Goal: Task Accomplishment & Management: Use online tool/utility

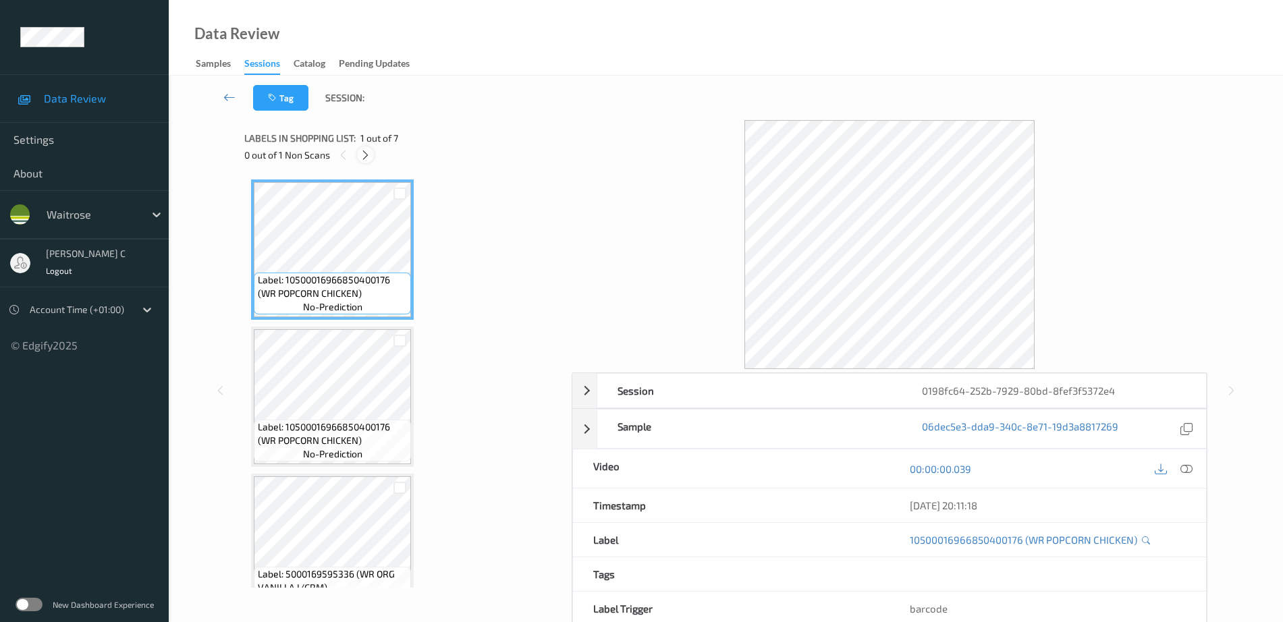
click at [370, 160] on icon at bounding box center [365, 155] width 11 height 12
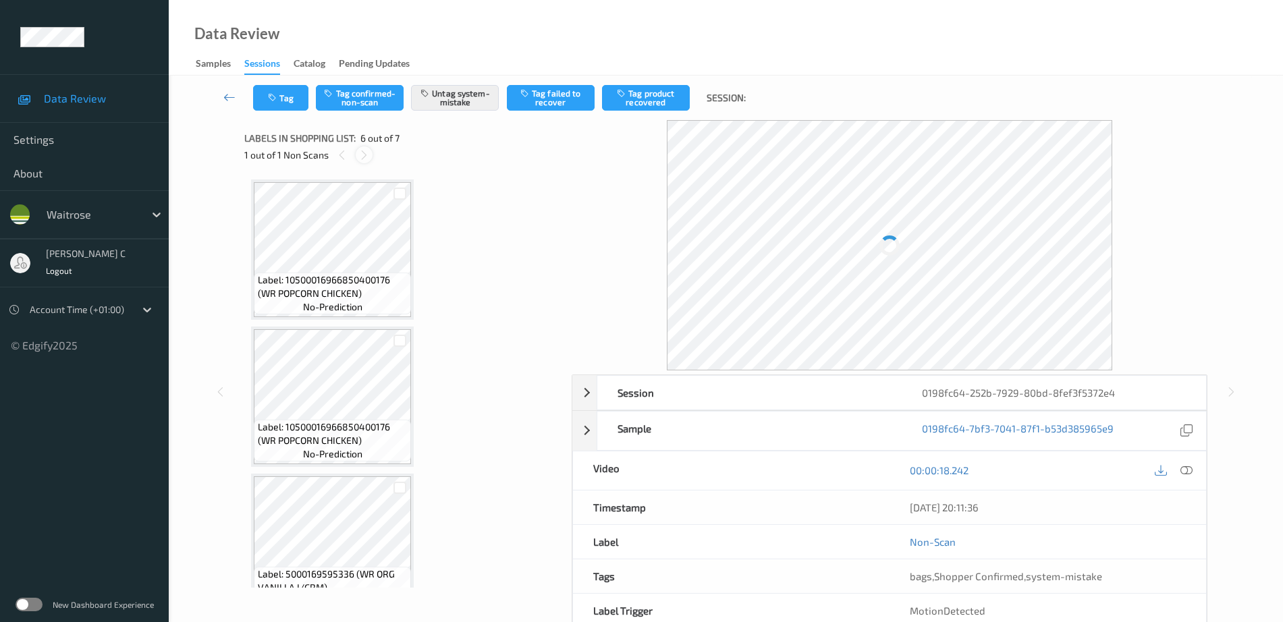
scroll to position [595, 0]
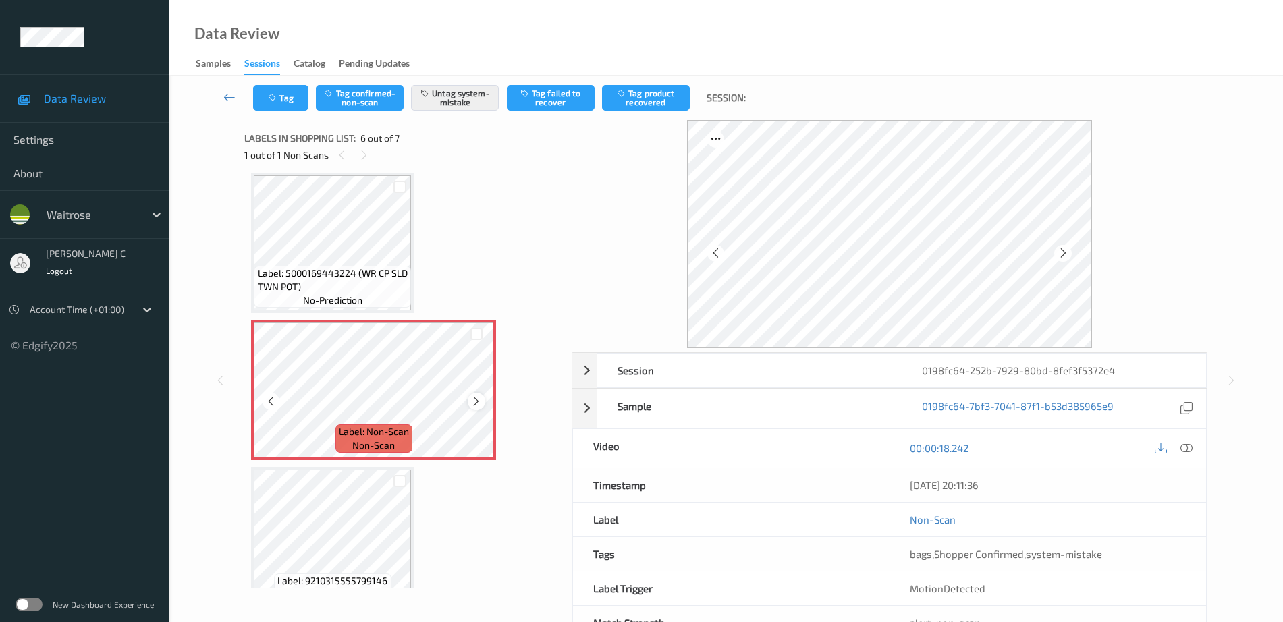
click at [477, 399] on icon at bounding box center [475, 402] width 11 height 12
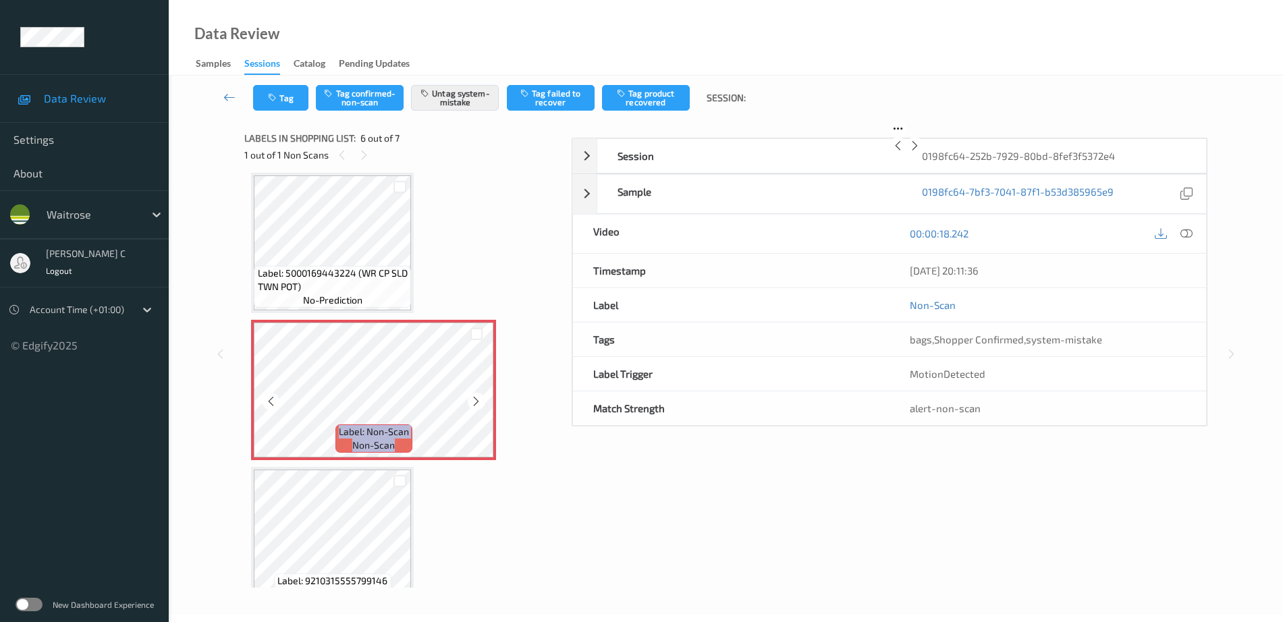
click at [477, 399] on icon at bounding box center [475, 402] width 11 height 12
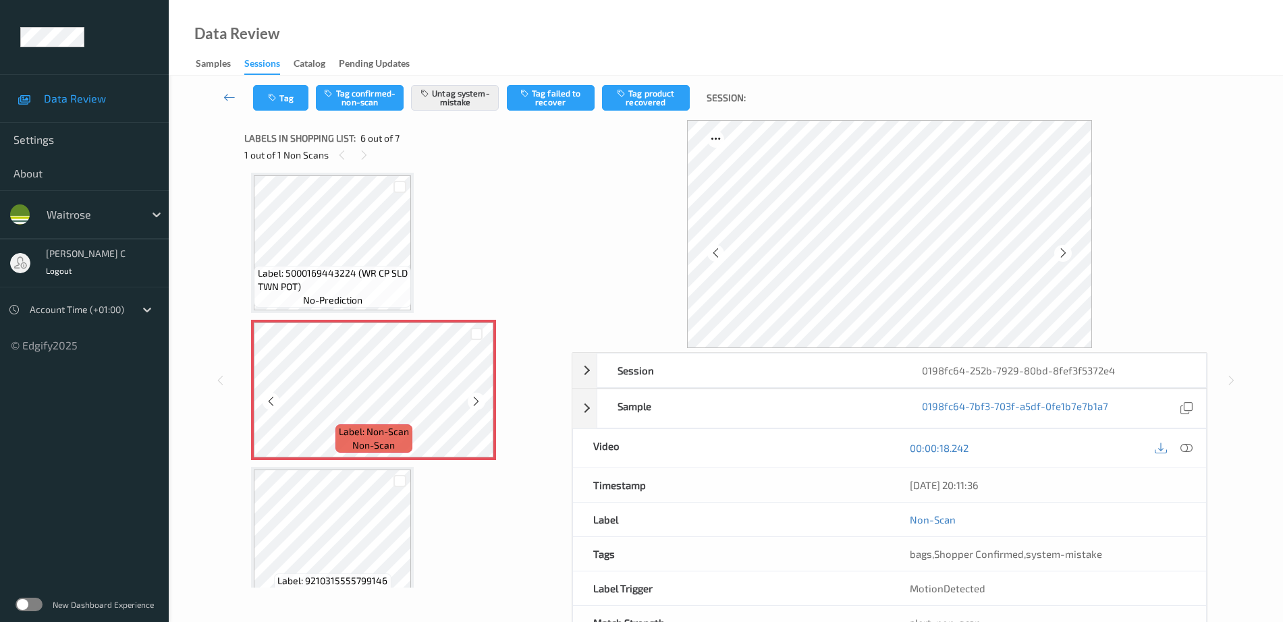
click at [477, 399] on icon at bounding box center [475, 402] width 11 height 12
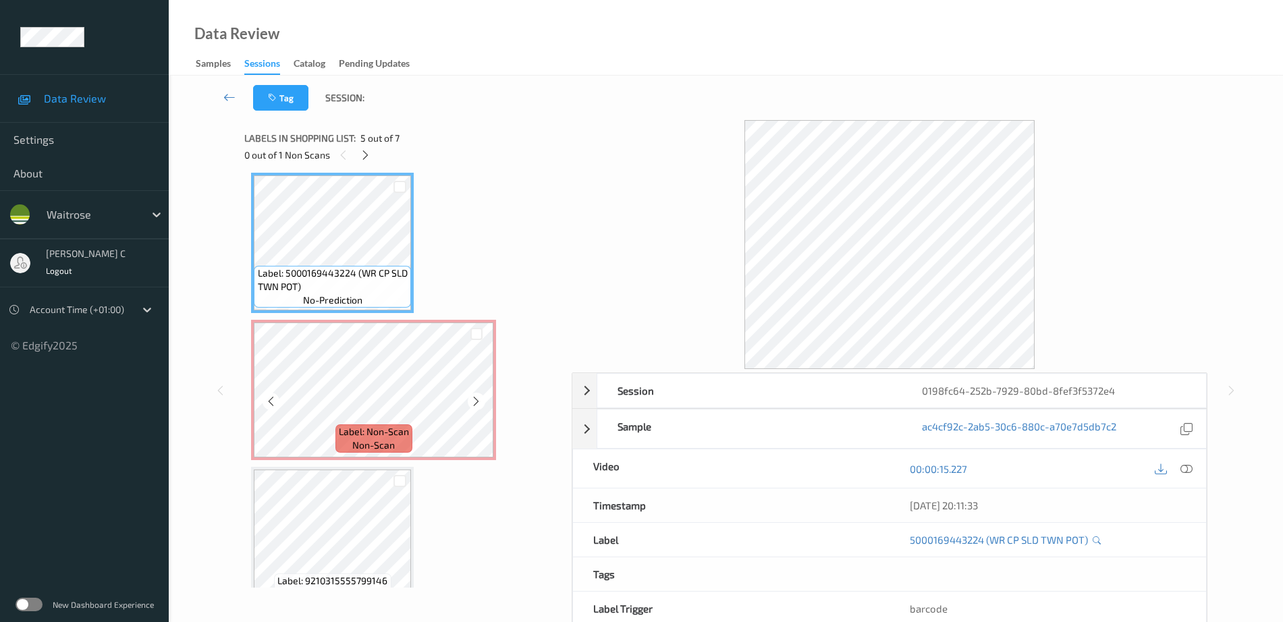
scroll to position [511, 0]
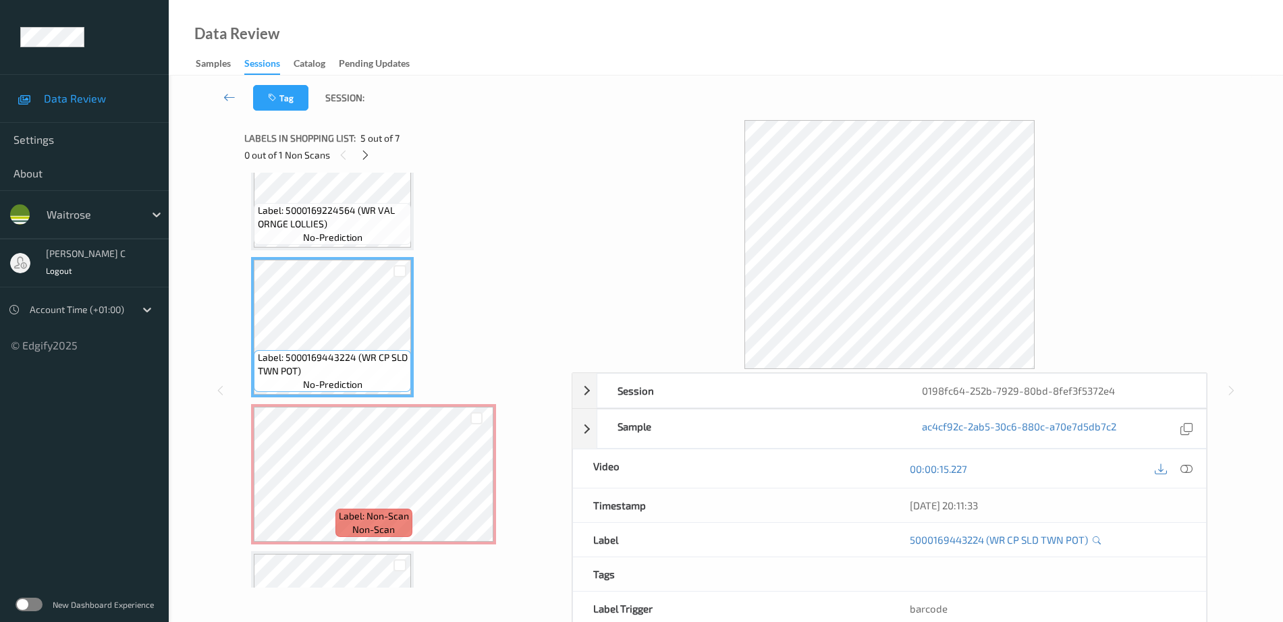
click at [318, 205] on span "Label: 5000169224564 (WR VAL ORNGE LOLLIES)" at bounding box center [333, 217] width 151 height 27
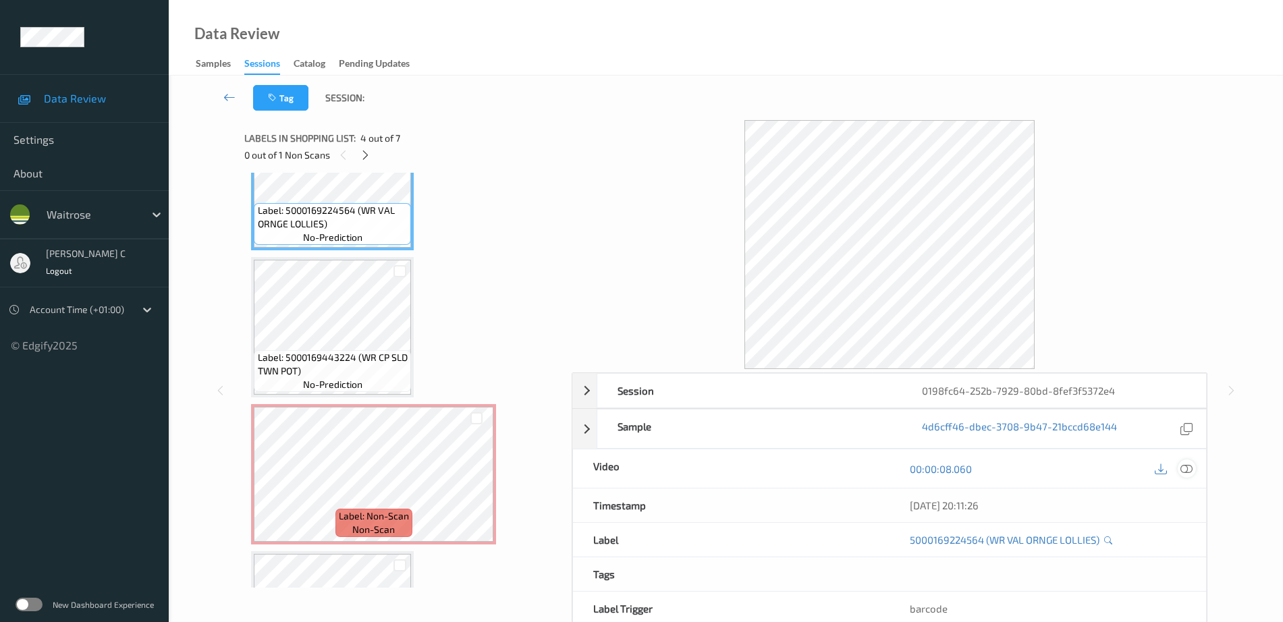
click at [1189, 473] on icon at bounding box center [1187, 469] width 12 height 12
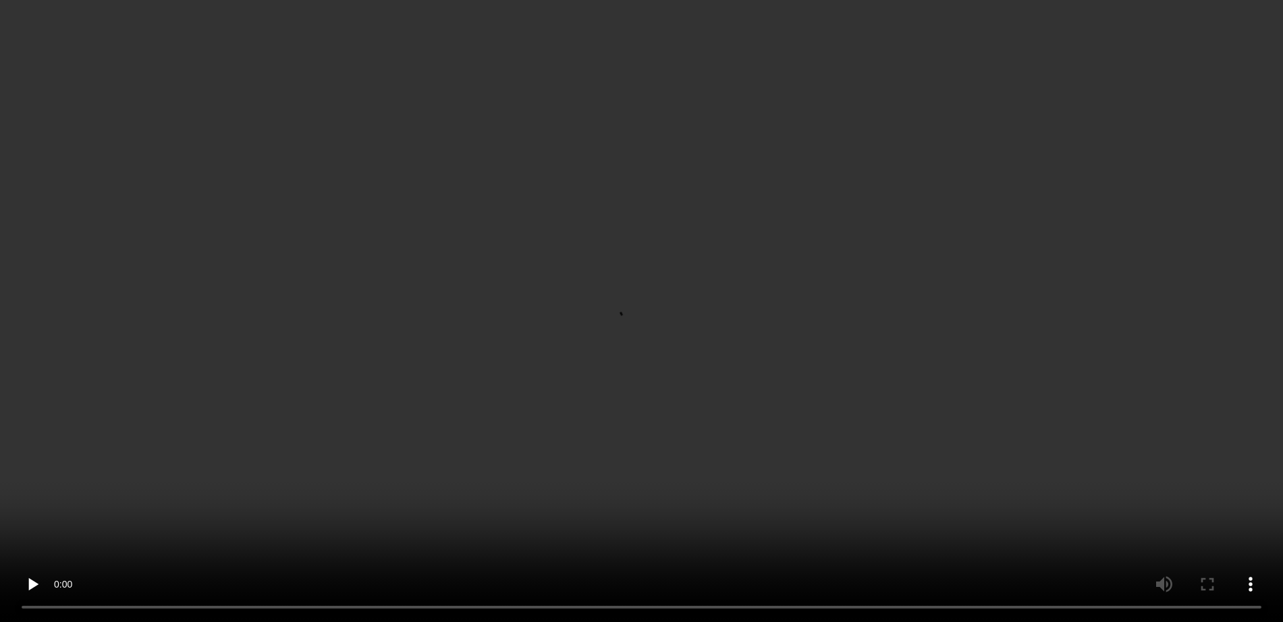
scroll to position [595, 0]
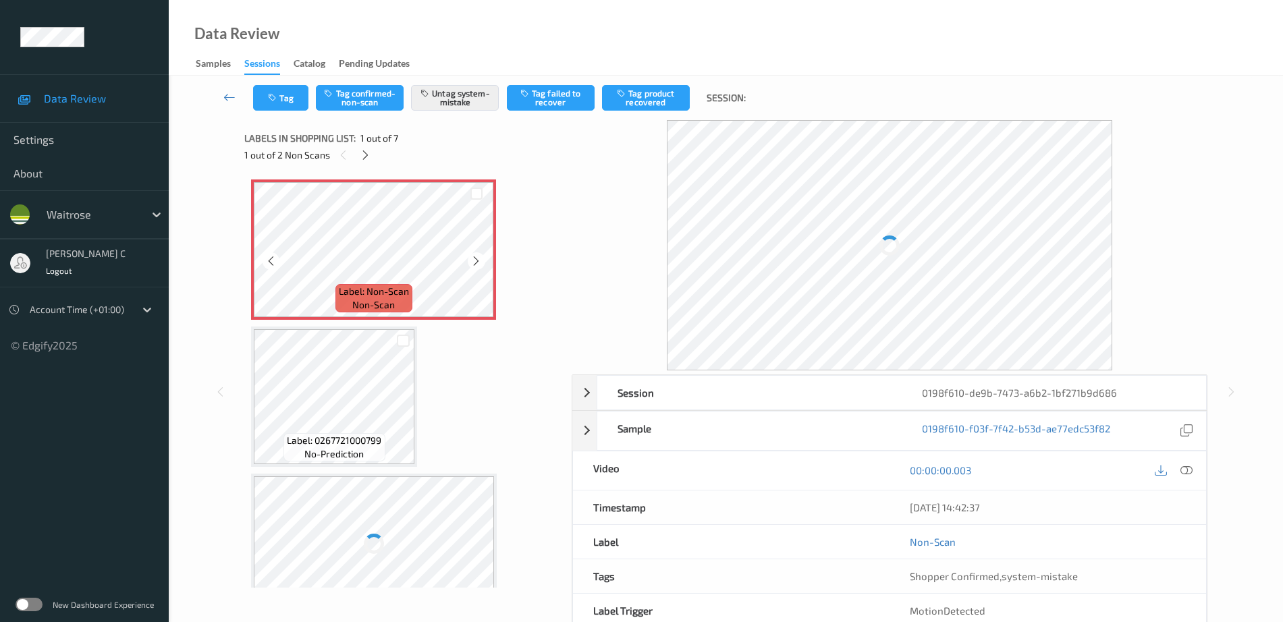
click at [485, 260] on div at bounding box center [476, 260] width 17 height 17
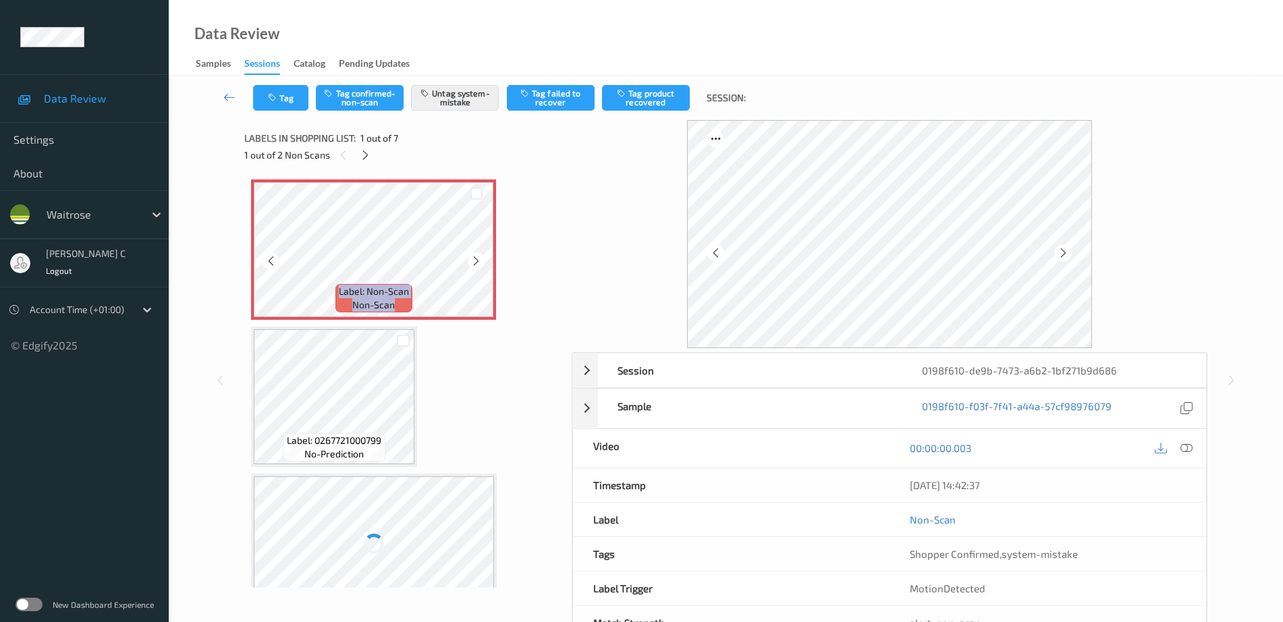
click at [484, 260] on div at bounding box center [476, 260] width 17 height 17
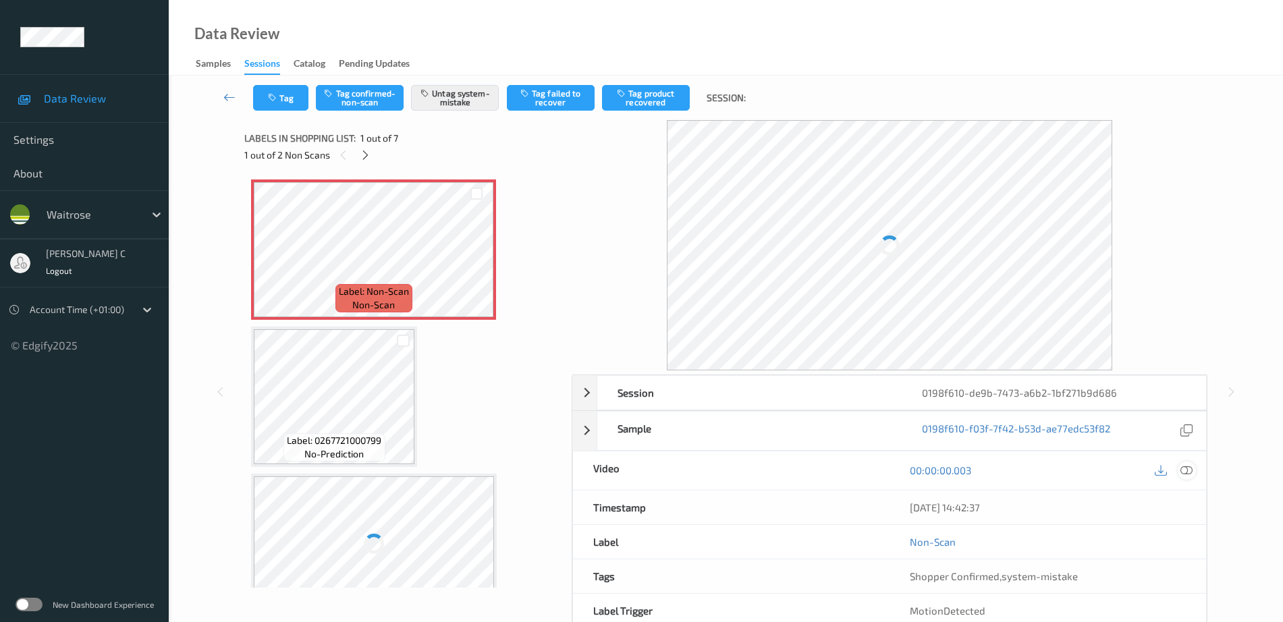
click at [1189, 477] on icon at bounding box center [1187, 470] width 12 height 12
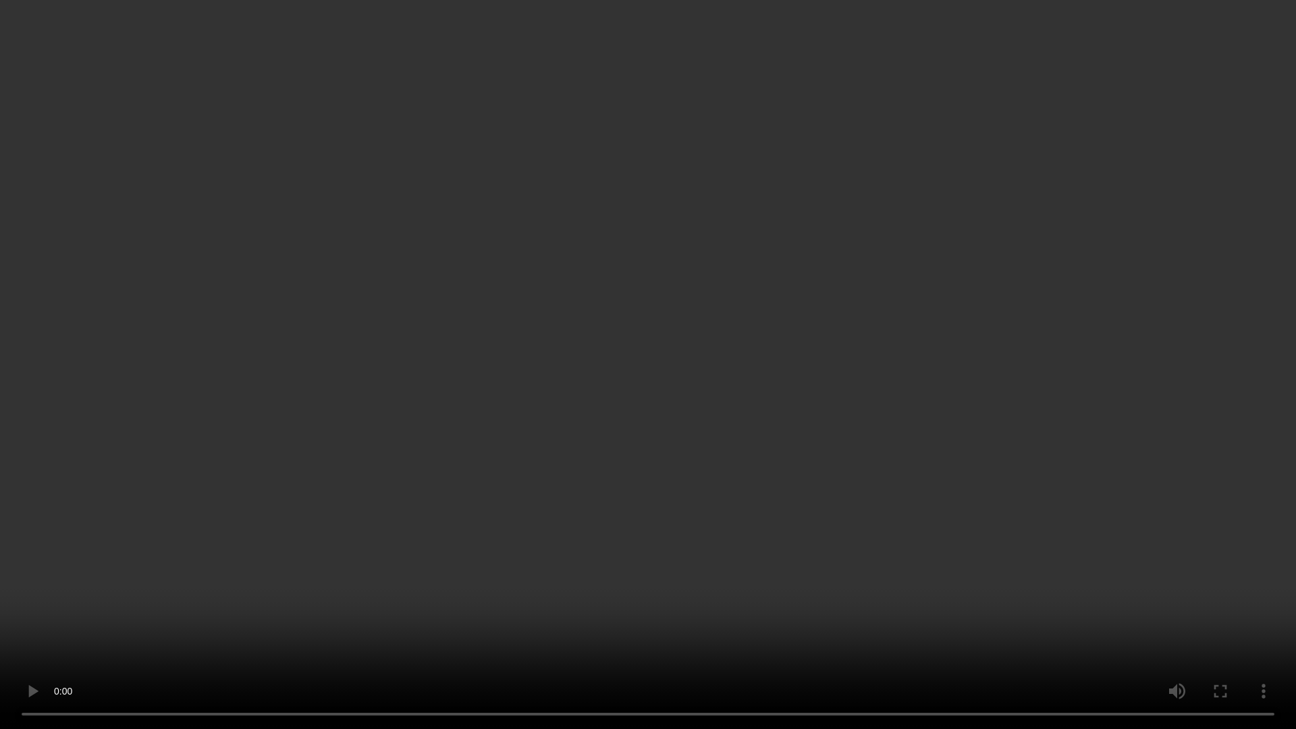
click at [624, 72] on video at bounding box center [648, 364] width 1296 height 729
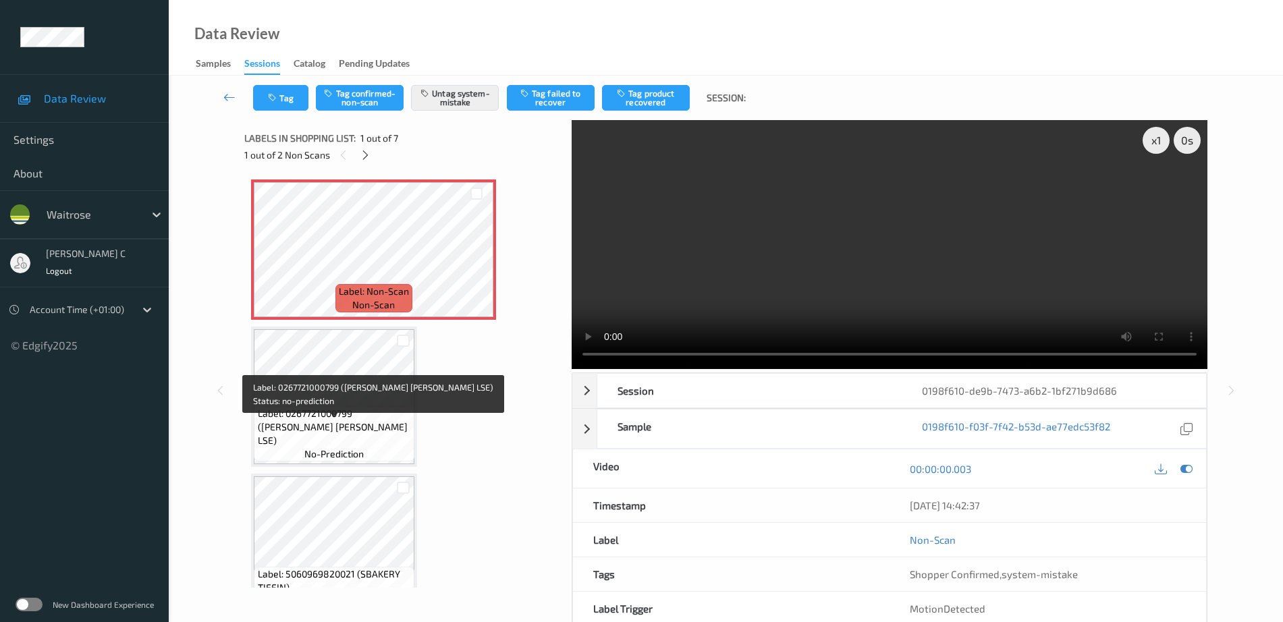
click at [332, 419] on div "Label: 0267721000799 (WR ESS BROC LSE) no-prediction" at bounding box center [334, 433] width 161 height 55
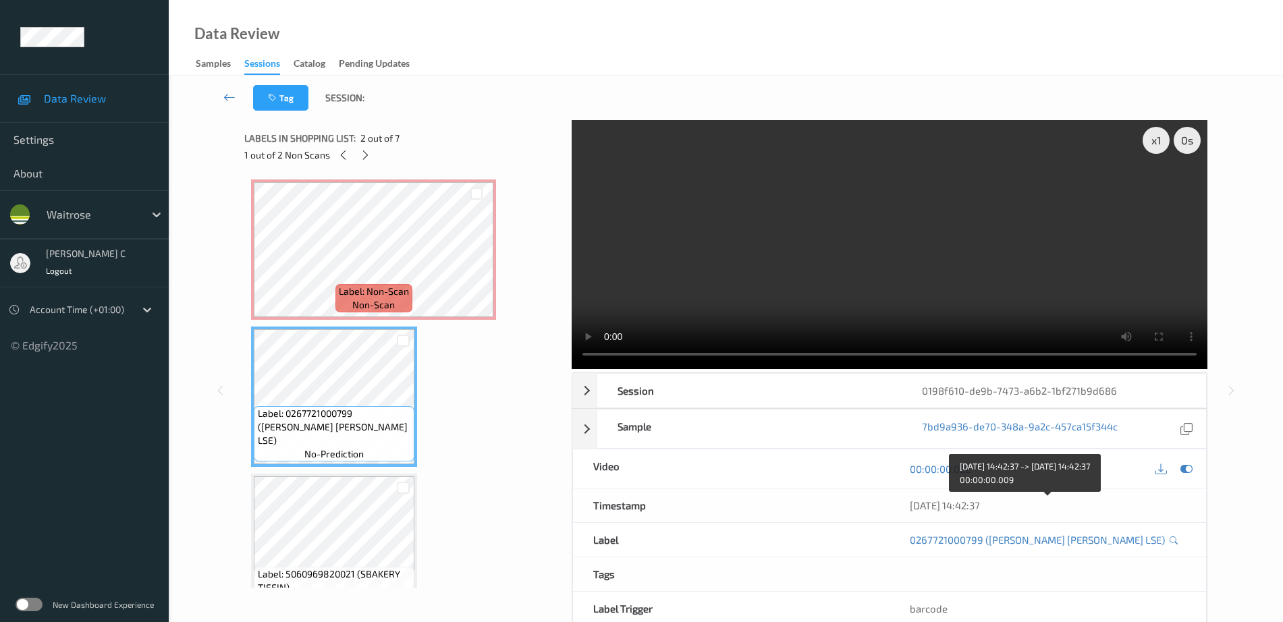
drag, startPoint x: 969, startPoint y: 509, endPoint x: 1039, endPoint y: 511, distance: 69.6
click at [1039, 511] on div "29/08/2025 14:42:37" at bounding box center [1048, 506] width 276 height 14
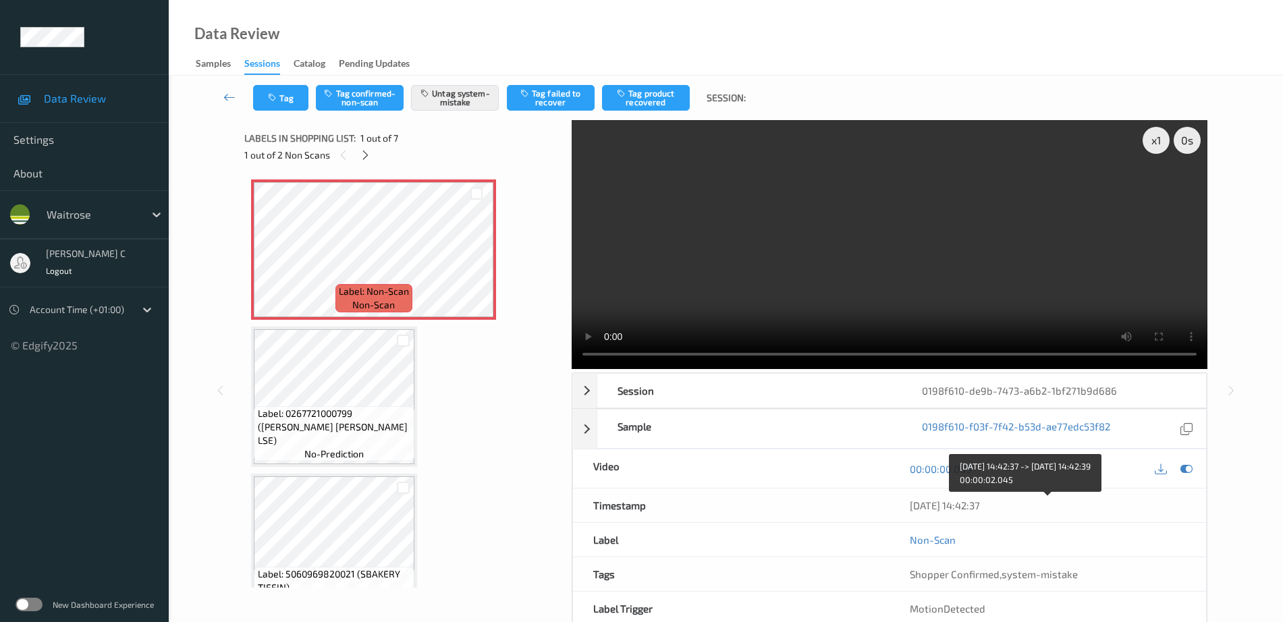
click at [992, 510] on div "29/08/2025 14:42:37" at bounding box center [1048, 506] width 276 height 14
drag, startPoint x: 983, startPoint y: 508, endPoint x: 1044, endPoint y: 509, distance: 60.8
click at [1044, 508] on div "29/08/2025 14:42:37" at bounding box center [1048, 506] width 276 height 14
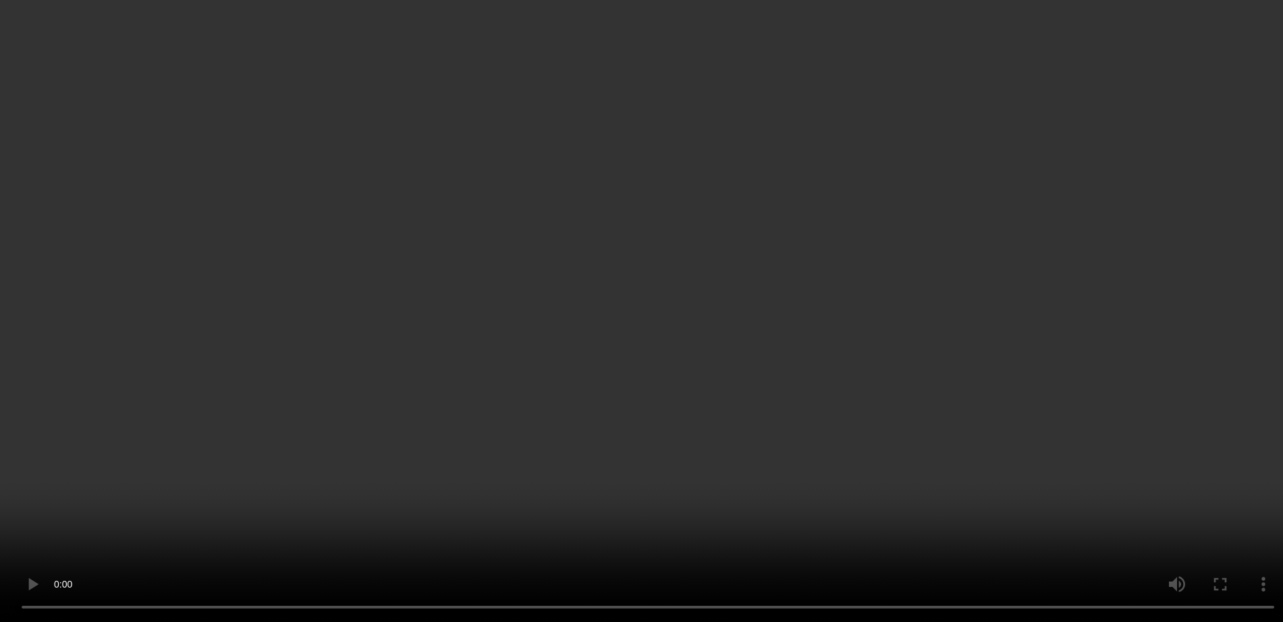
scroll to position [622, 0]
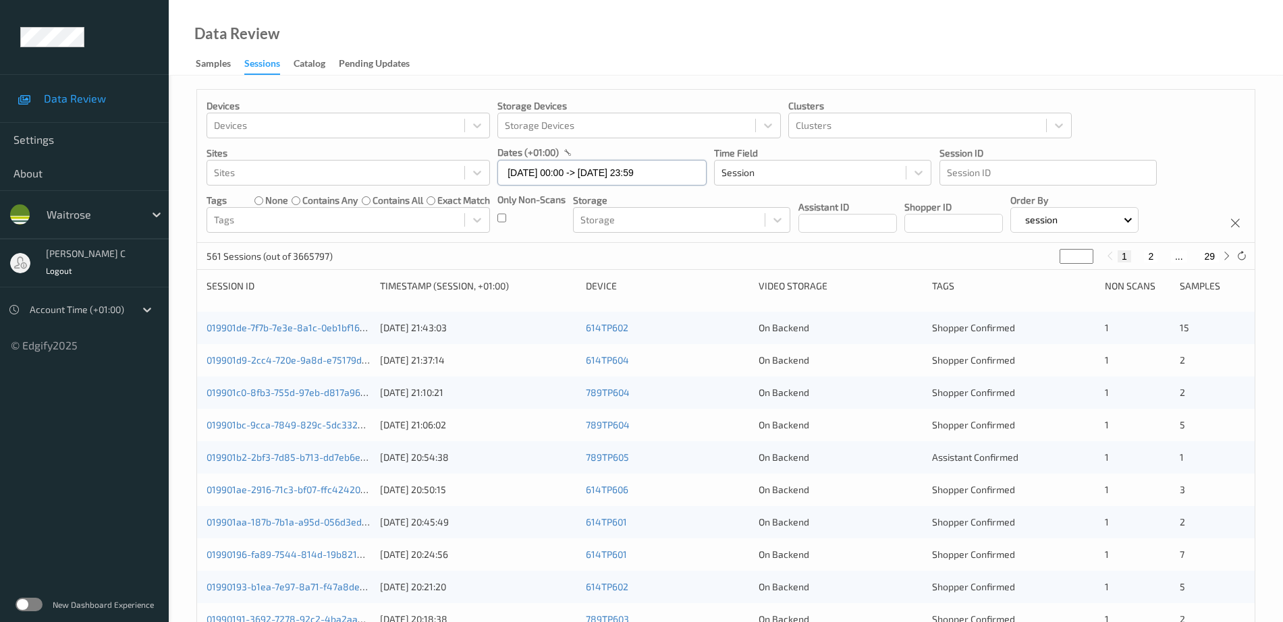
click at [530, 174] on input "[DATE] 00:00 -> [DATE] 23:59" at bounding box center [601, 173] width 209 height 26
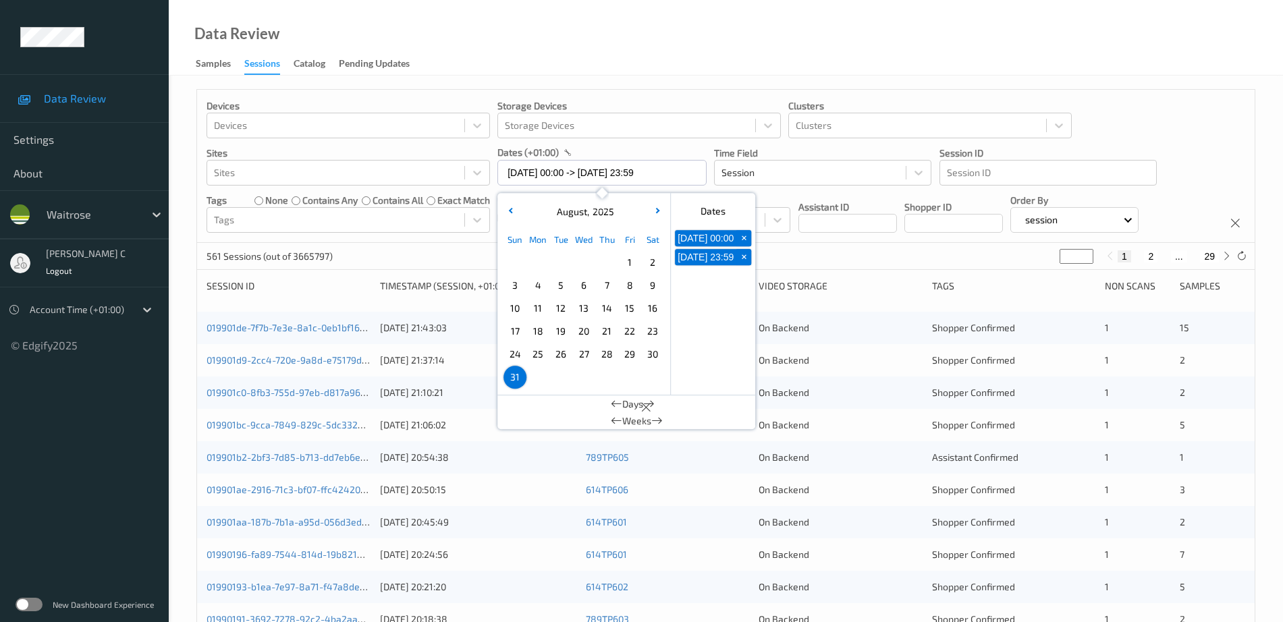
click at [649, 352] on span "30" at bounding box center [652, 354] width 19 height 19
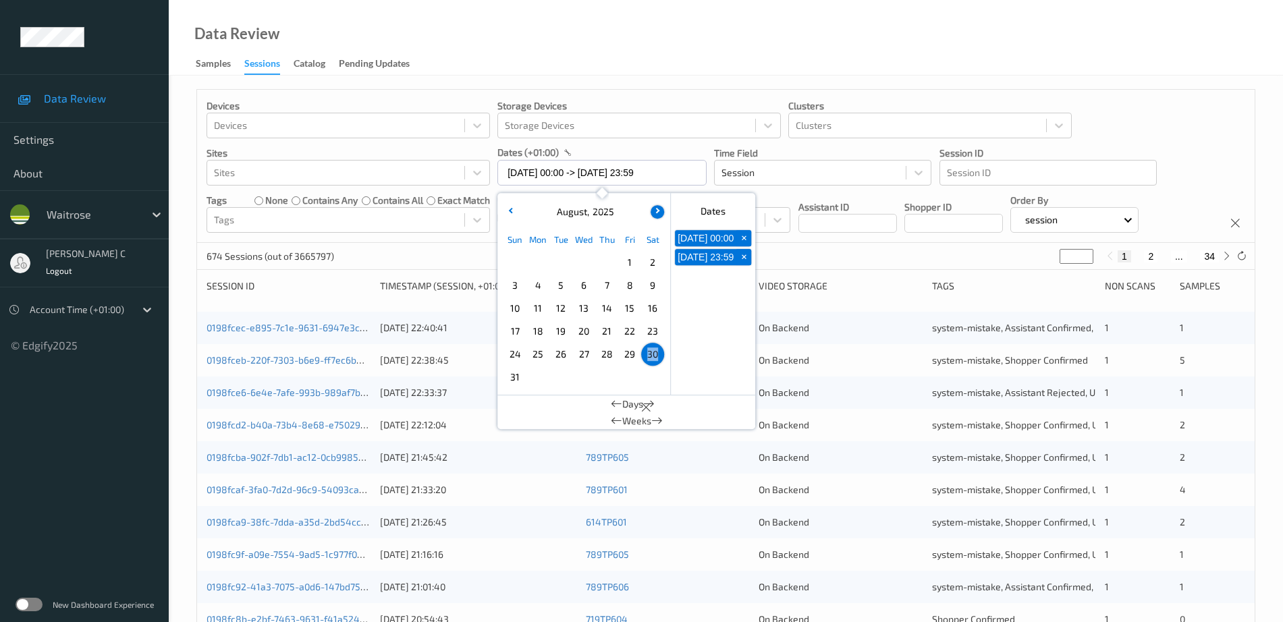
click at [657, 212] on icon "button" at bounding box center [655, 210] width 5 height 5
click at [562, 353] on span "30" at bounding box center [560, 354] width 19 height 19
click at [911, 61] on div "Data Review Samples Sessions Catalog Pending Updates" at bounding box center [726, 38] width 1114 height 76
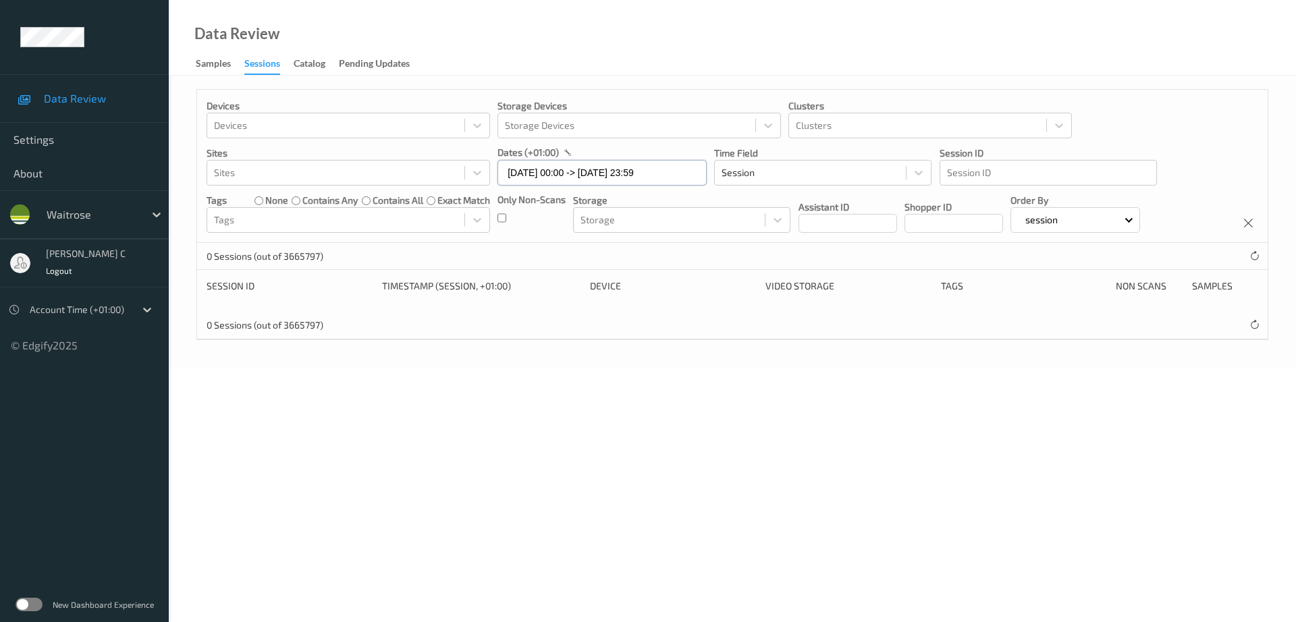
click at [696, 172] on input "[DATE] 00:00 -> [DATE] 23:59" at bounding box center [601, 173] width 209 height 26
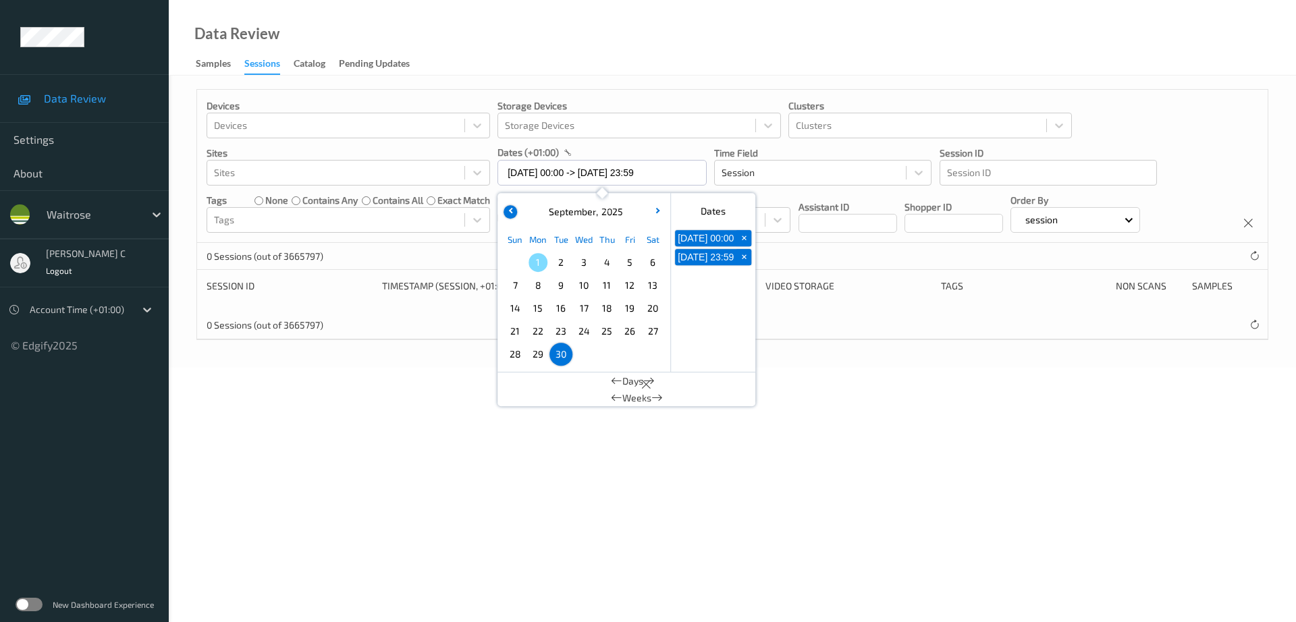
click at [510, 210] on icon "button" at bounding box center [510, 210] width 5 height 5
click at [520, 379] on span "31" at bounding box center [515, 377] width 19 height 19
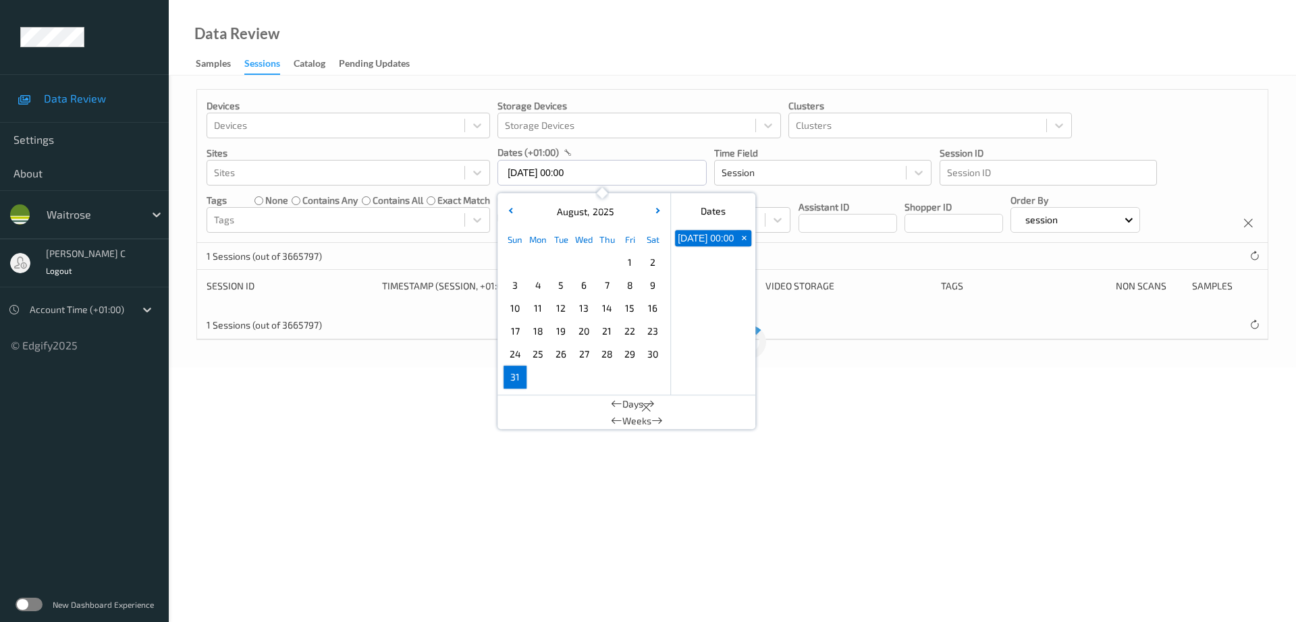
click at [520, 379] on span "31" at bounding box center [515, 377] width 19 height 19
type input "[DATE] 00:00 -> [DATE] 23:59"
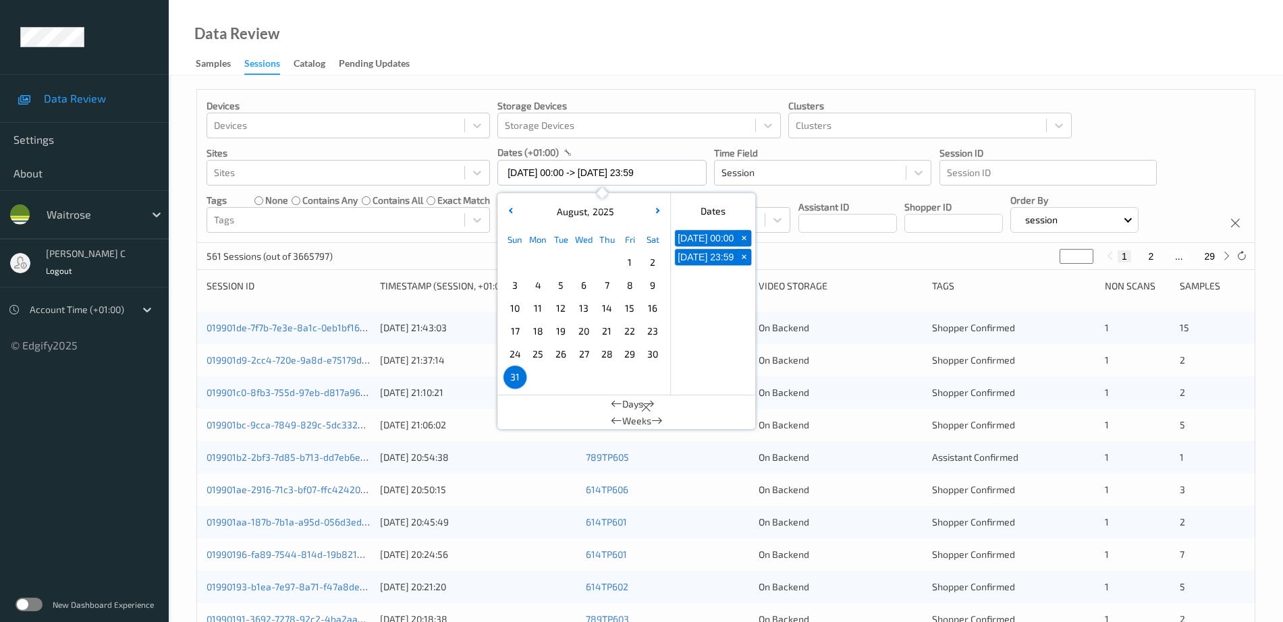
click at [998, 55] on div "Data Review Samples Sessions Catalog Pending Updates" at bounding box center [726, 38] width 1114 height 76
